Goal: Find specific page/section: Find specific page/section

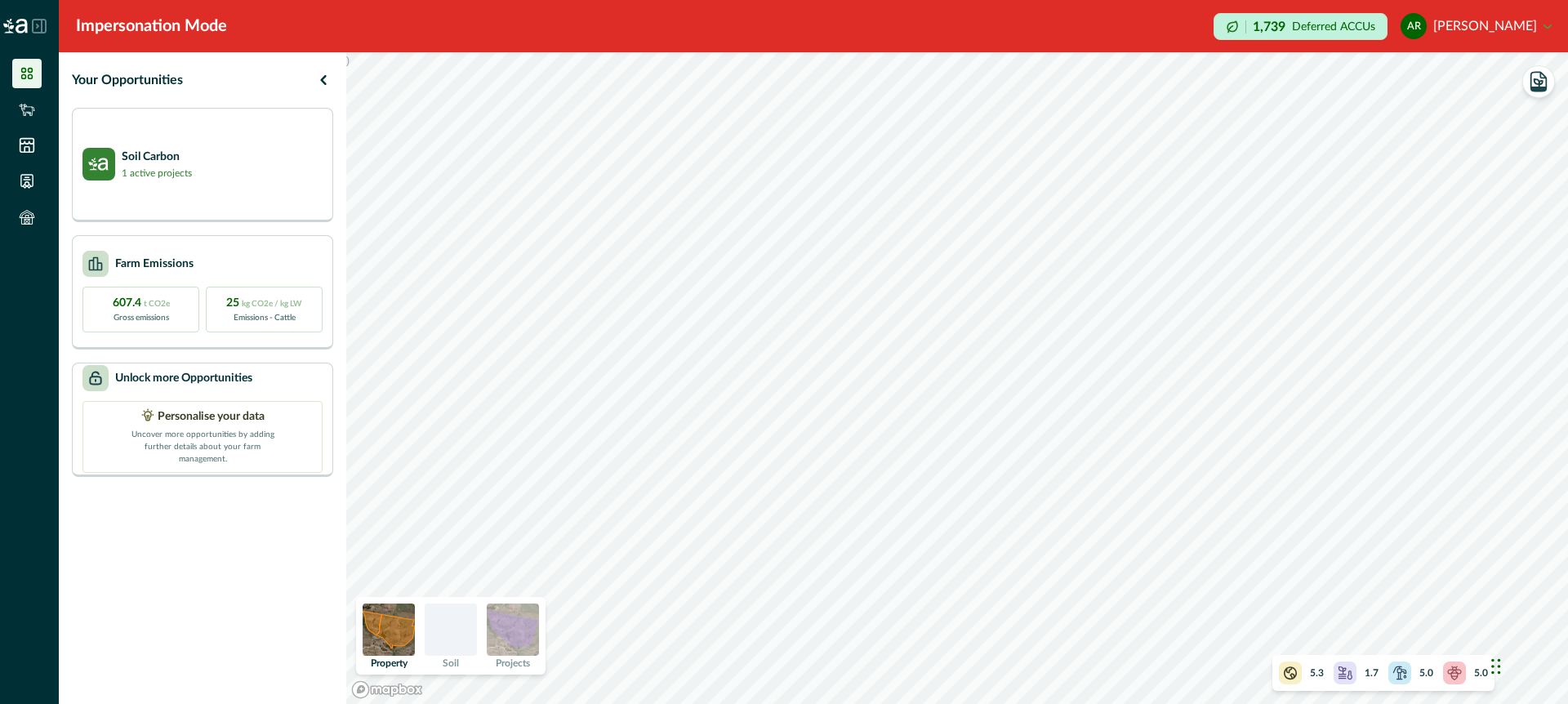
click at [41, 24] on icon at bounding box center [39, 26] width 13 height 13
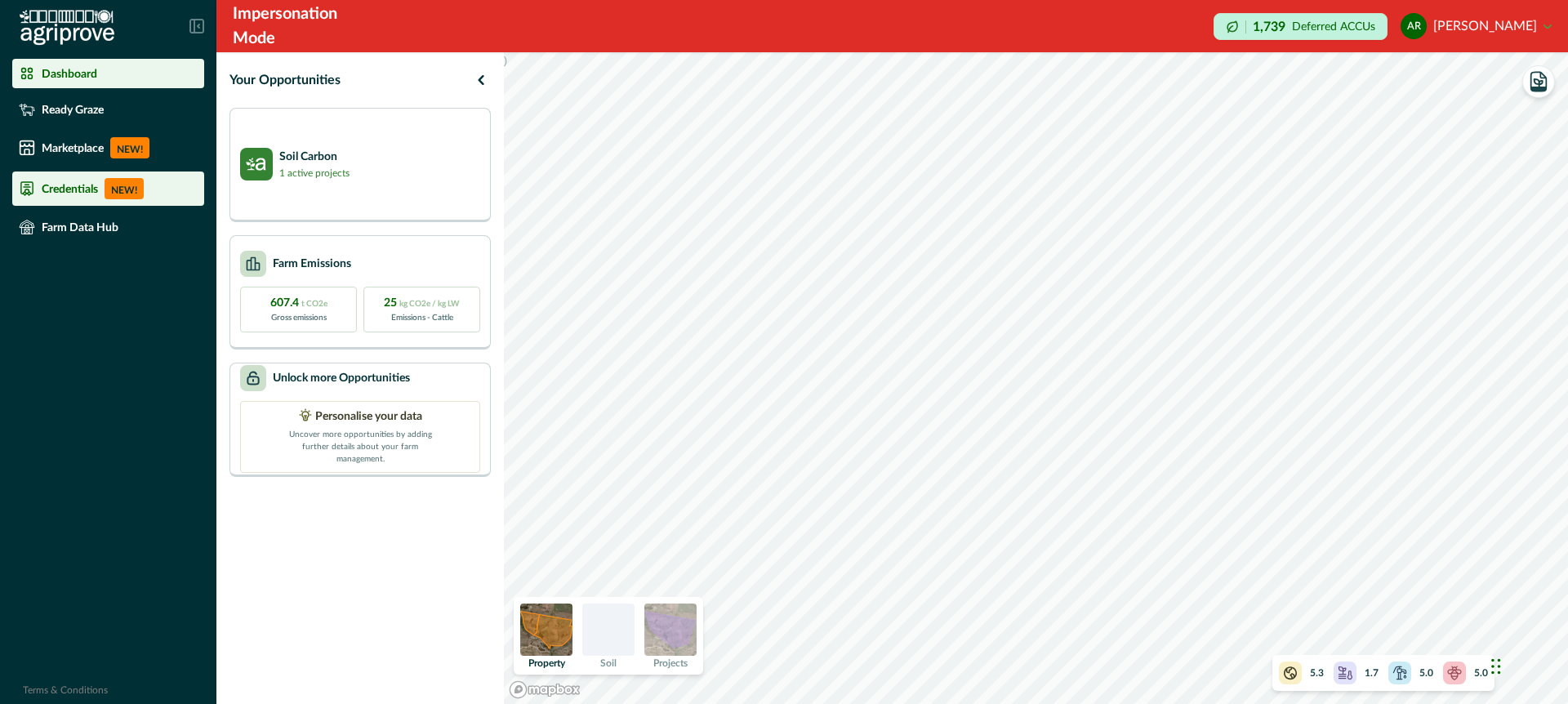
click at [69, 187] on p "Credentials" at bounding box center [70, 189] width 56 height 13
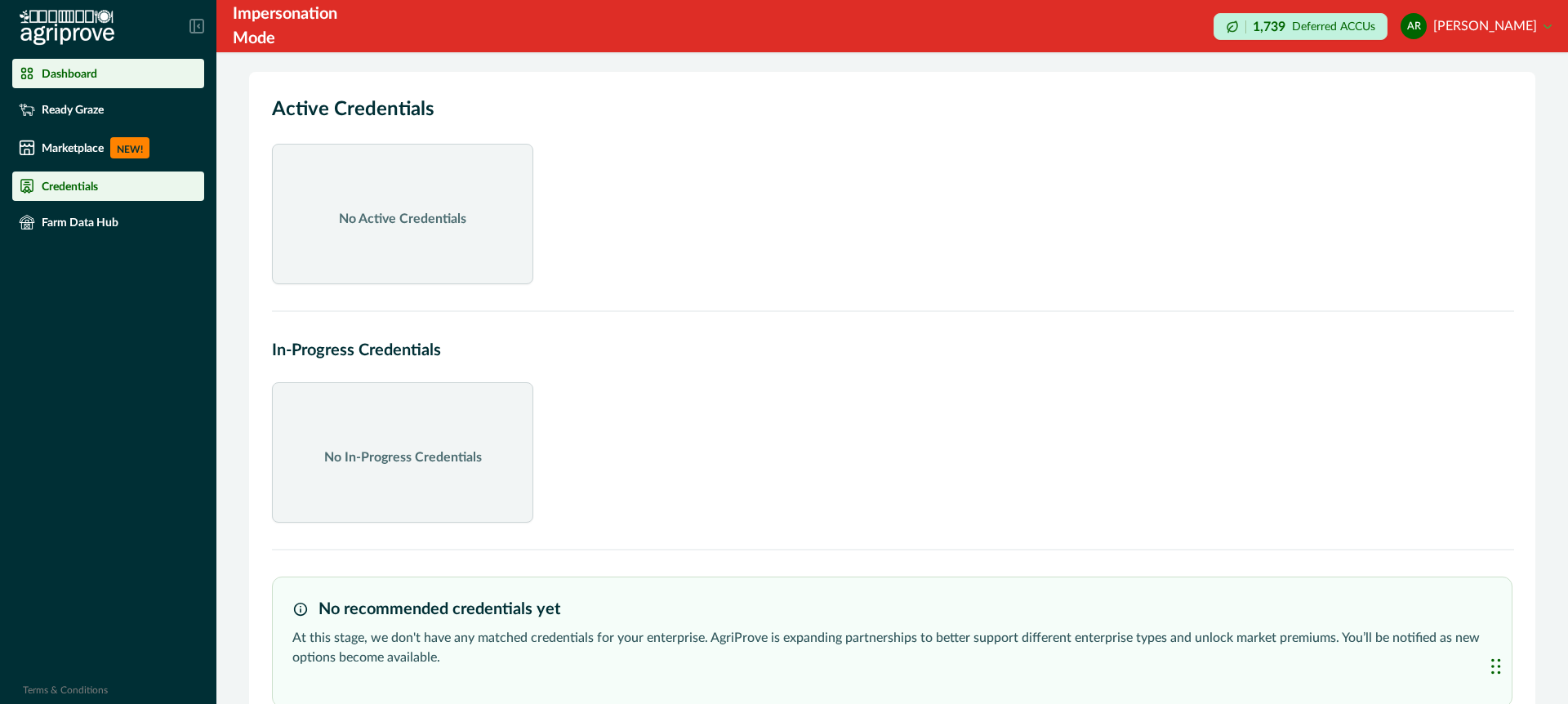
click at [80, 78] on p "Dashboard" at bounding box center [69, 73] width 55 height 13
